Goal: Task Accomplishment & Management: Manage account settings

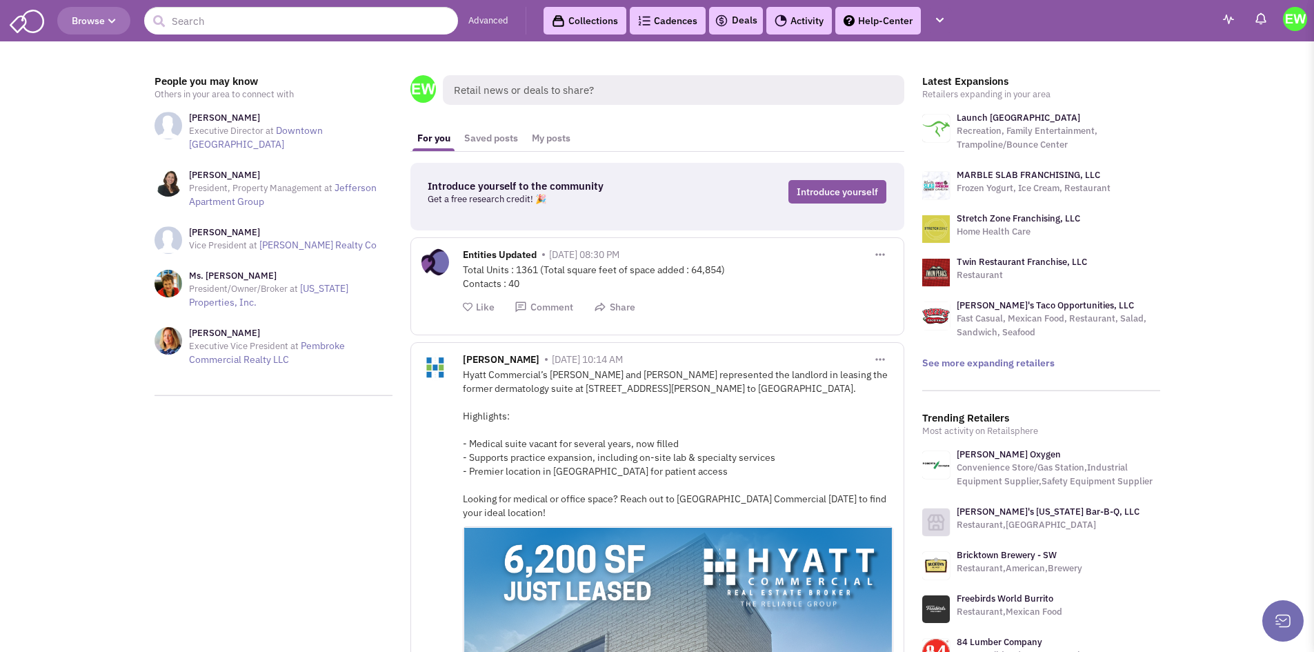
click at [1295, 28] on img at bounding box center [1295, 19] width 24 height 24
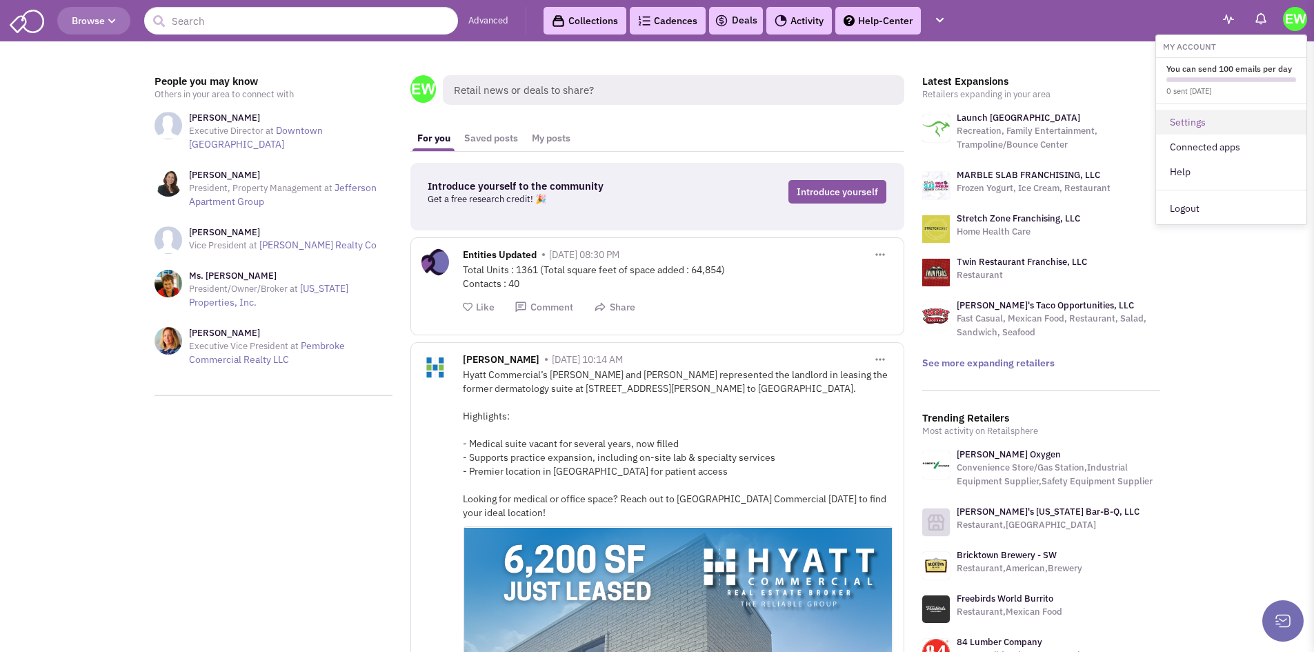
click at [1214, 119] on link "Settings" at bounding box center [1231, 122] width 150 height 25
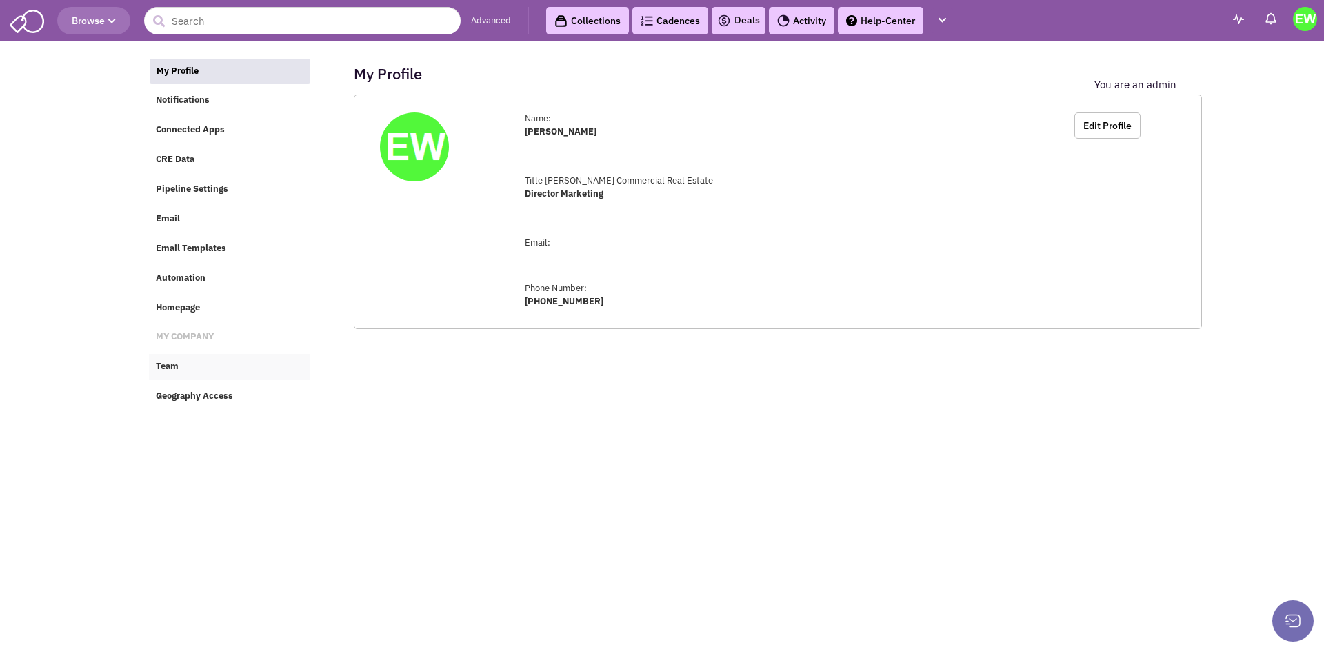
click at [163, 369] on span "Team" at bounding box center [167, 367] width 23 height 12
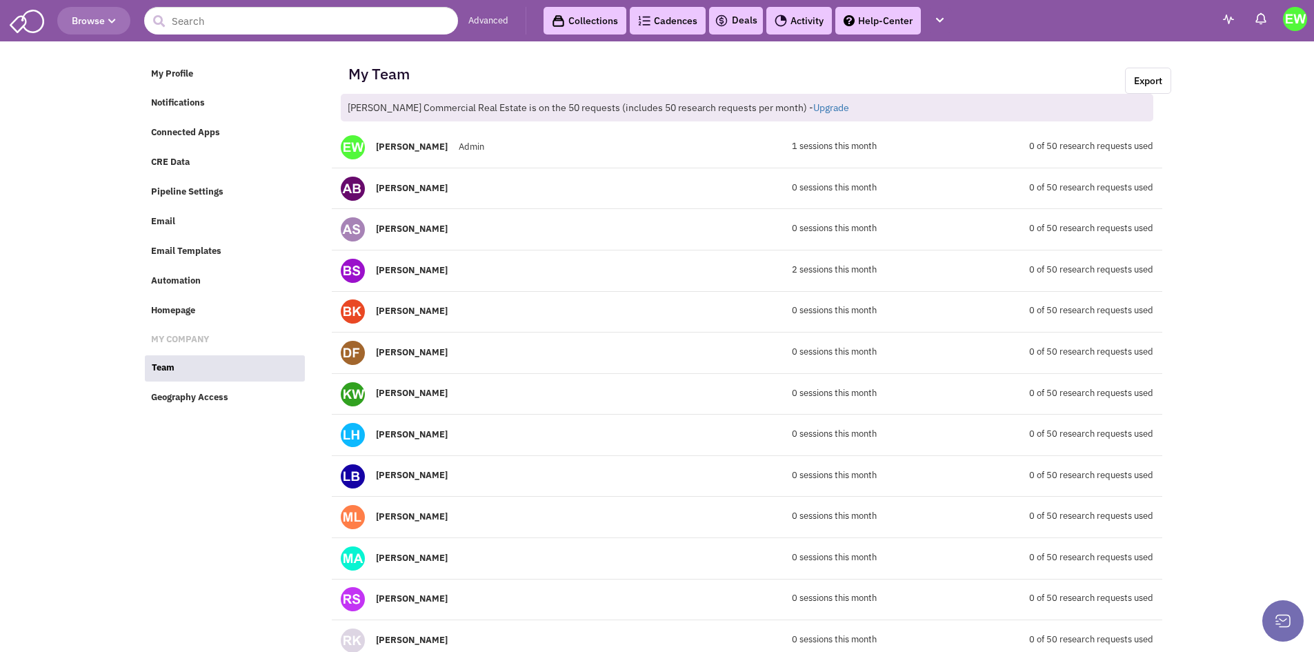
click at [466, 151] on span "Admin" at bounding box center [472, 147] width 26 height 12
click at [179, 69] on span "My Profile" at bounding box center [172, 74] width 42 height 12
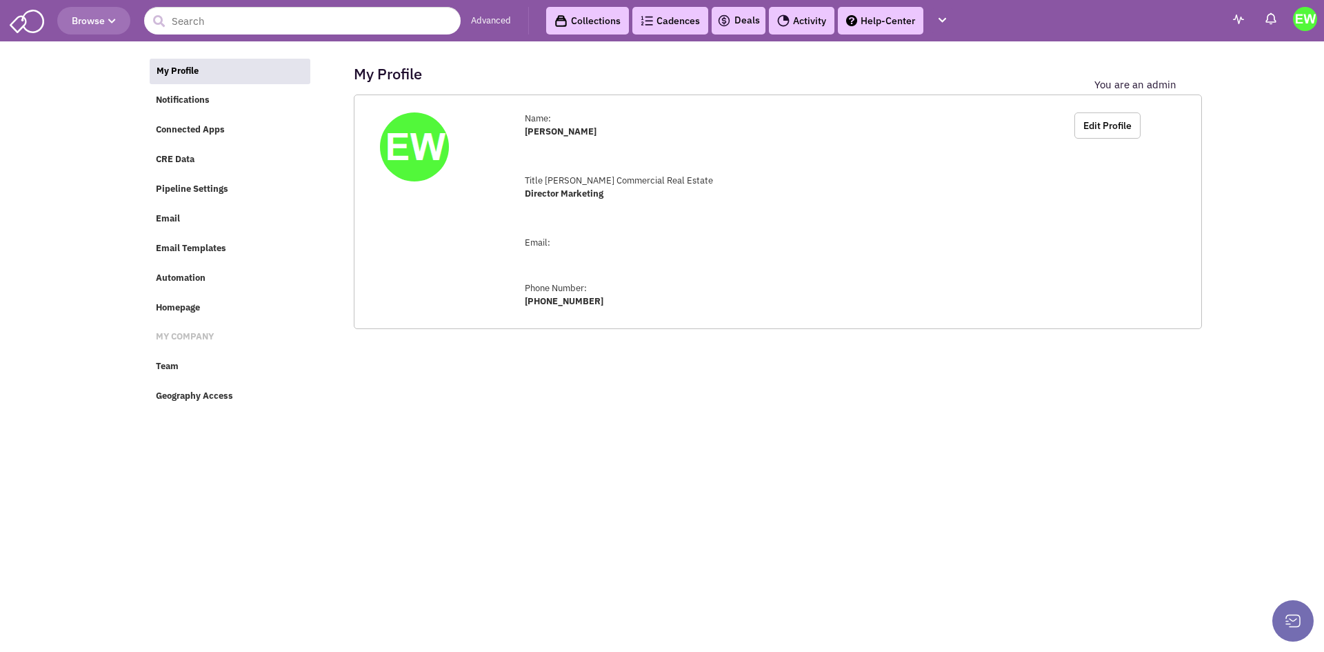
click at [1131, 88] on label "You are an admin" at bounding box center [1136, 85] width 82 height 12
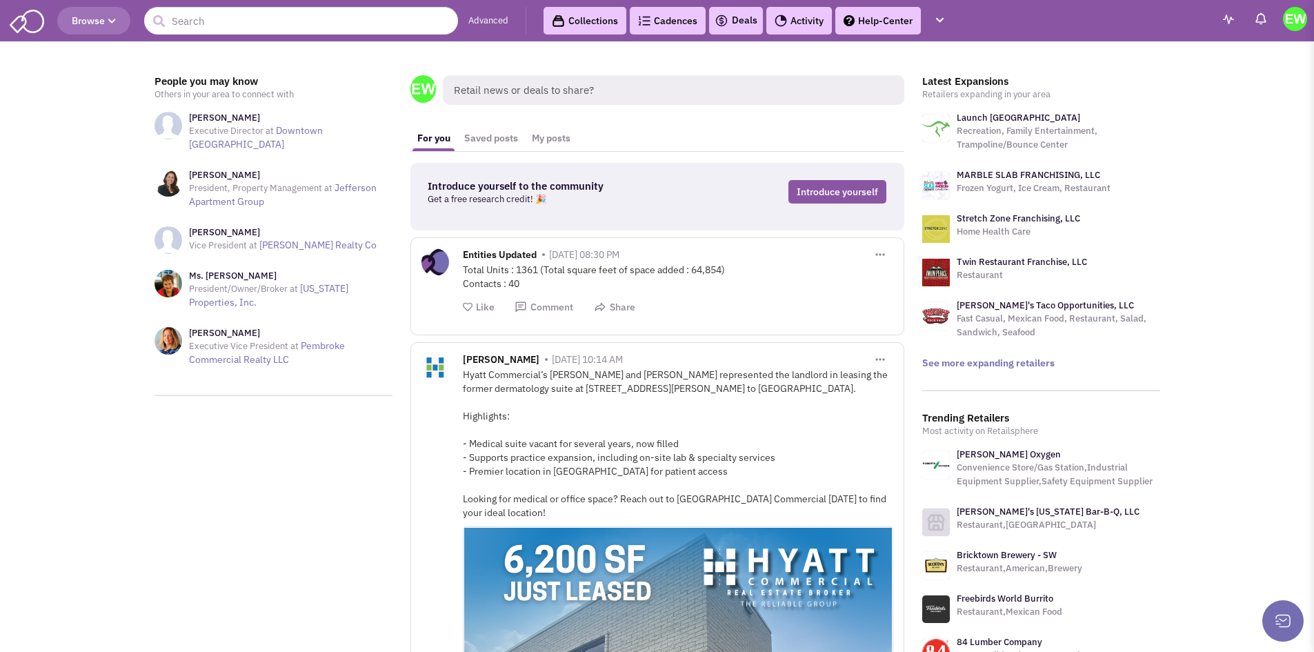
click at [1295, 26] on img at bounding box center [1295, 19] width 24 height 24
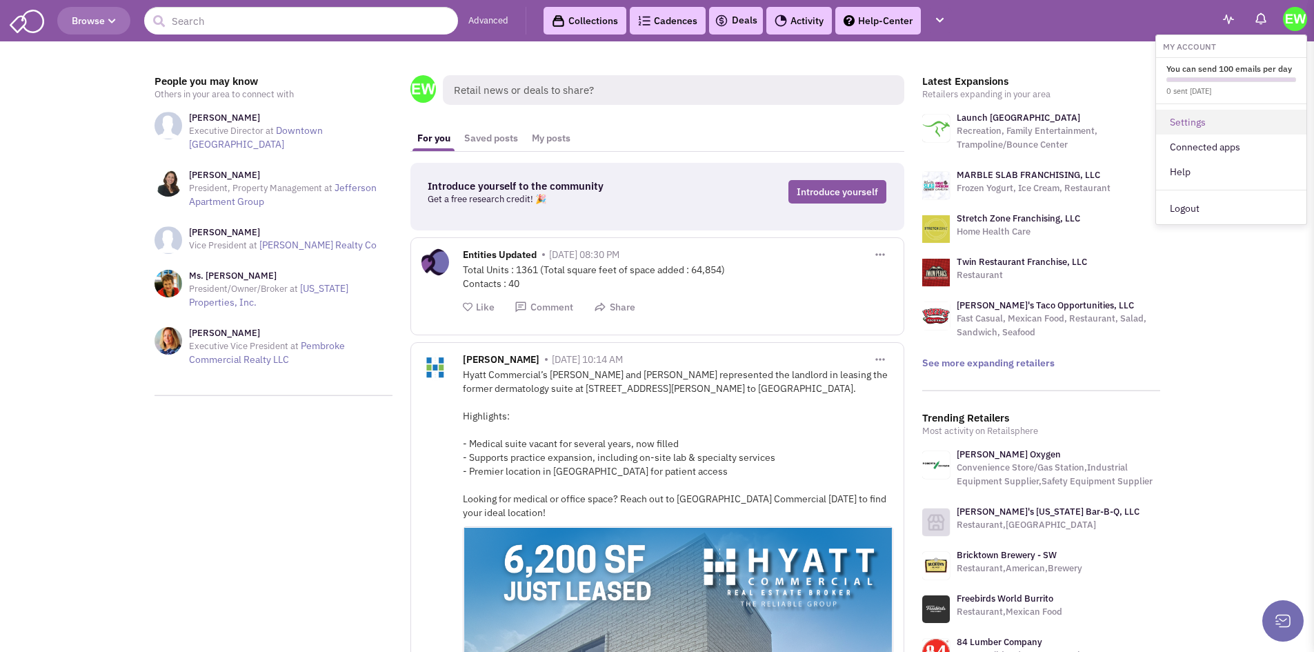
click at [1206, 126] on link "Settings" at bounding box center [1231, 122] width 150 height 25
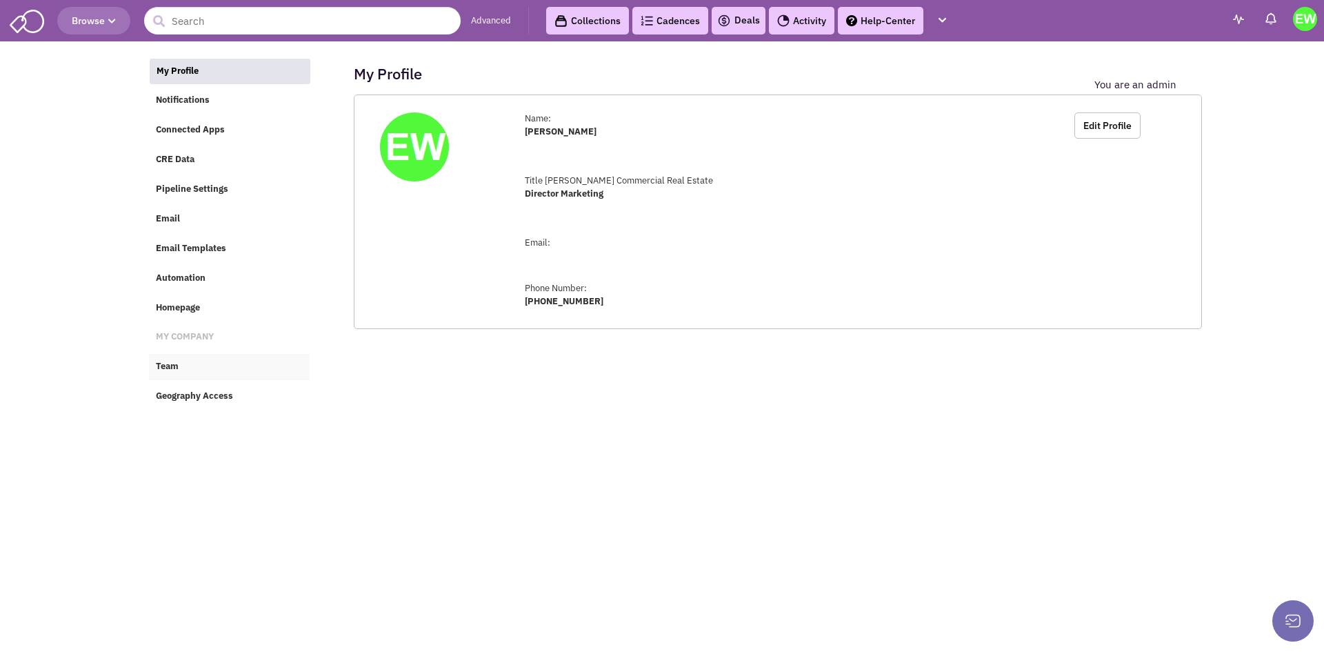
click at [169, 366] on span "Team" at bounding box center [167, 367] width 23 height 12
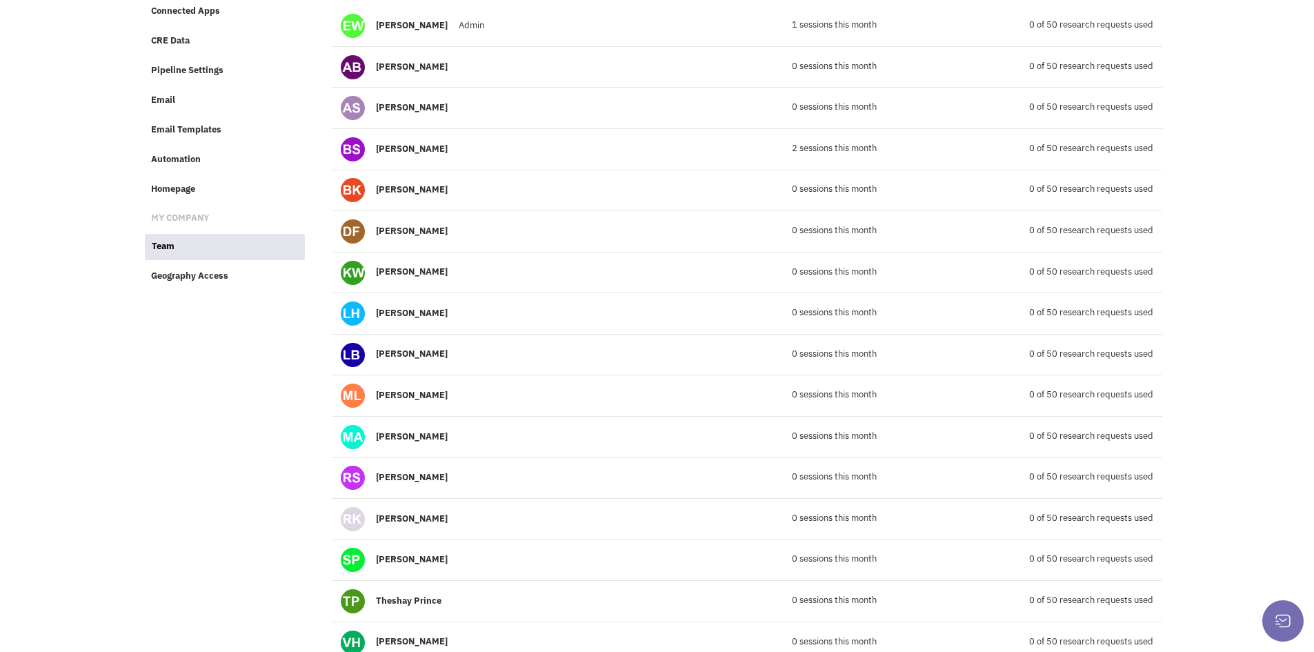
scroll to position [132, 0]
